Goal: Information Seeking & Learning: Learn about a topic

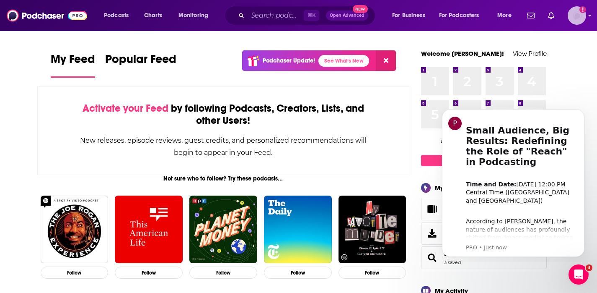
click at [576, 22] on img "Logged in as HBurn" at bounding box center [577, 15] width 18 height 18
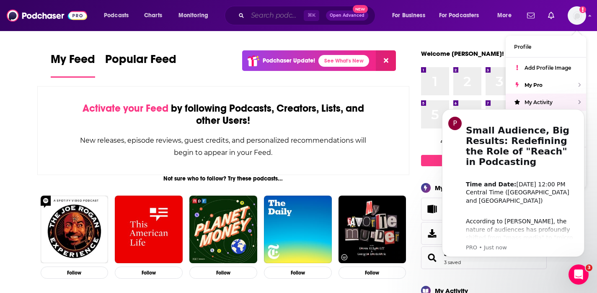
click at [267, 16] on input "Search podcasts, credits, & more..." at bounding box center [276, 15] width 56 height 13
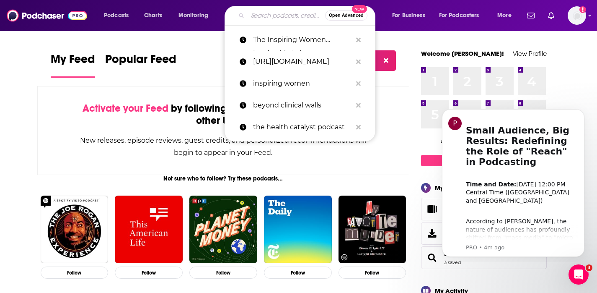
paste input "Bright Spots in Healthcare"
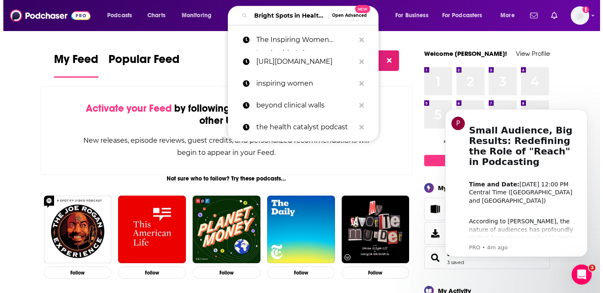
scroll to position [0, 28]
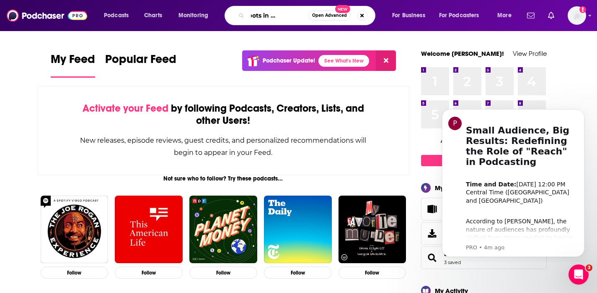
type input "Bright Spots in Healthcare"
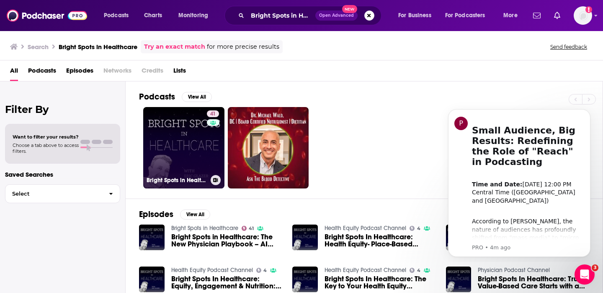
click at [189, 152] on link "41 Bright Spots in Healthcare" at bounding box center [183, 147] width 81 height 81
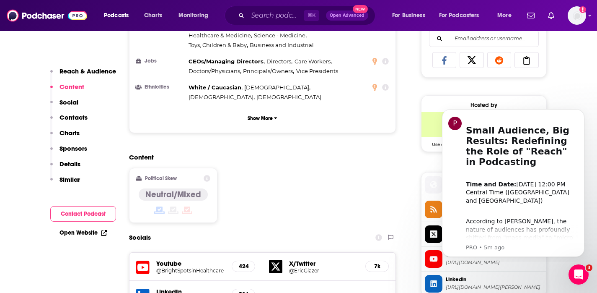
scroll to position [549, 0]
click at [269, 115] on p "Show More" at bounding box center [260, 118] width 25 height 6
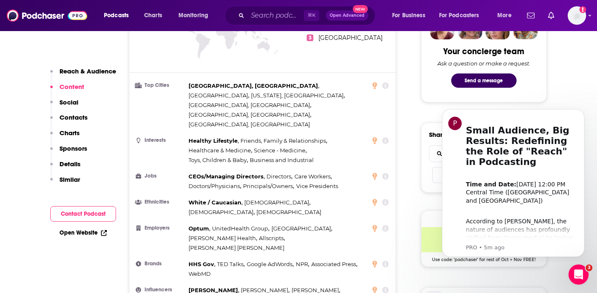
scroll to position [418, 0]
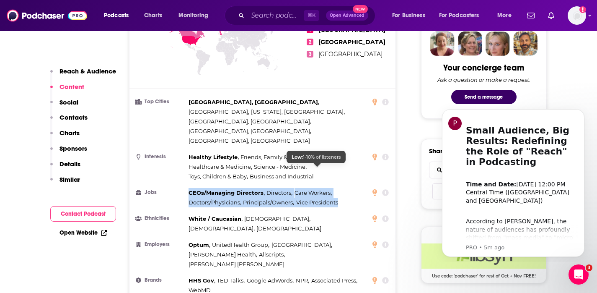
drag, startPoint x: 188, startPoint y: 157, endPoint x: 344, endPoint y: 170, distance: 157.3
click at [344, 188] on div "CEOs/Managing Directors , Directors , Care Workers , Doctors/Physicians , Princ…" at bounding box center [278, 197] width 179 height 19
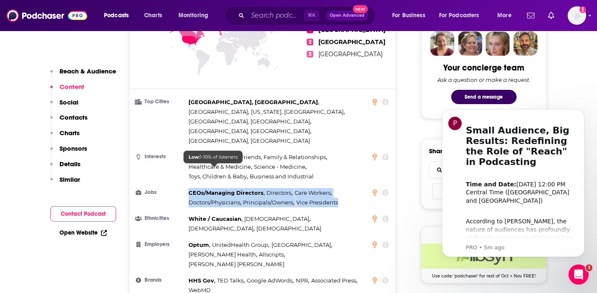
copy div "CEOs/Managing Directors , Directors , Care Workers , Doctors/Physicians , Princ…"
click at [230, 197] on span "Doctors/Physicians ," at bounding box center [215, 202] width 53 height 10
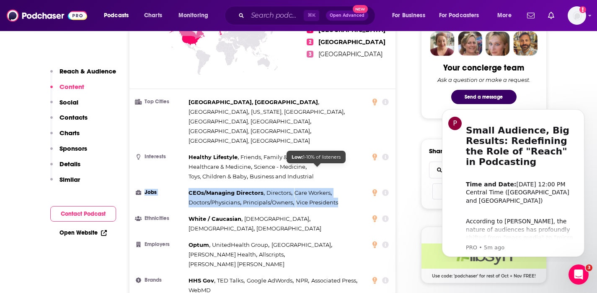
drag, startPoint x: 138, startPoint y: 161, endPoint x: 340, endPoint y: 171, distance: 202.6
click at [340, 188] on li "Jobs CEOs/Managing Directors , Directors , Care Workers , Doctors/Physicians , …" at bounding box center [262, 197] width 253 height 19
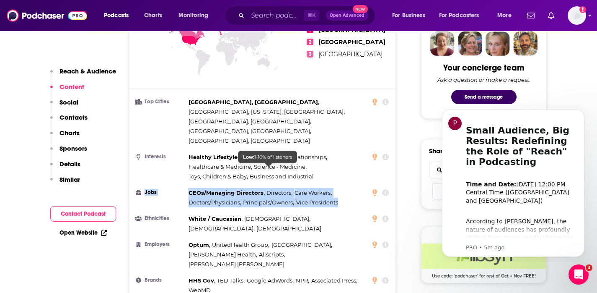
copy li "Jobs CEOs/Managing Directors , Directors , Care Workers , Doctors/Physicians , …"
